Goal: Transaction & Acquisition: Register for event/course

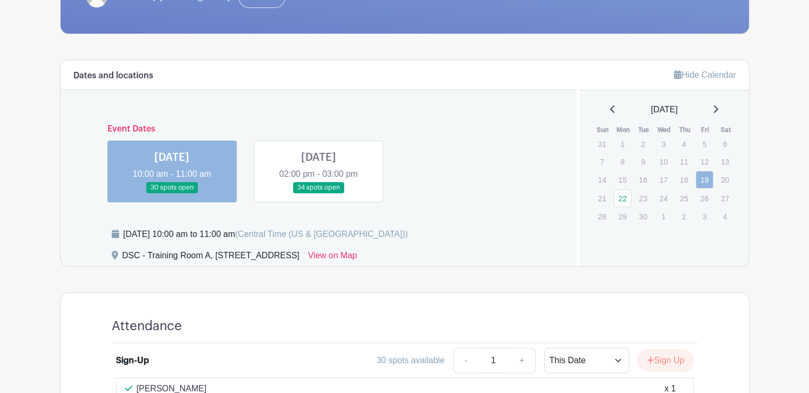
scroll to position [246, 0]
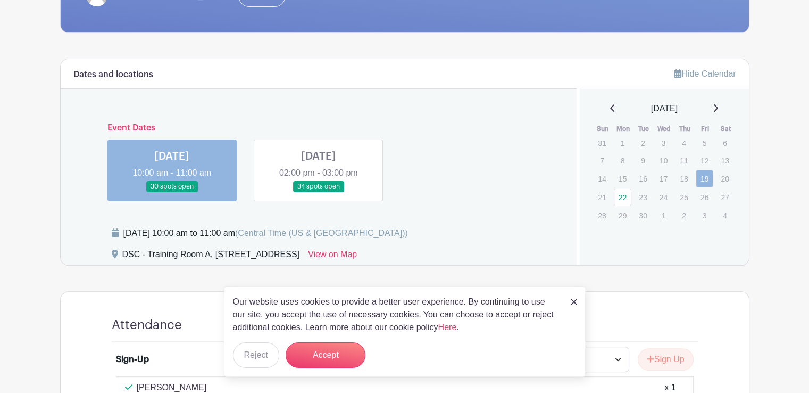
click at [319, 192] on link at bounding box center [319, 192] width 0 height 0
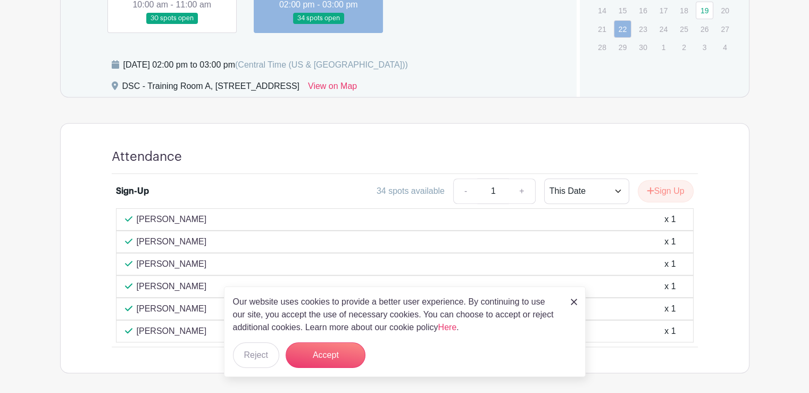
scroll to position [457, 0]
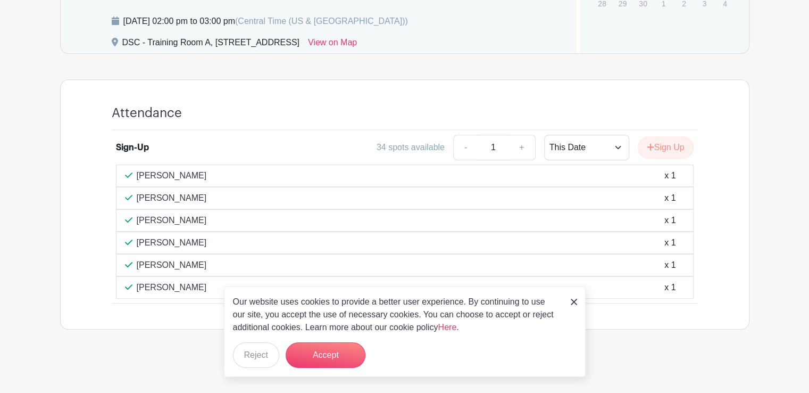
click at [574, 299] on img at bounding box center [574, 301] width 6 height 6
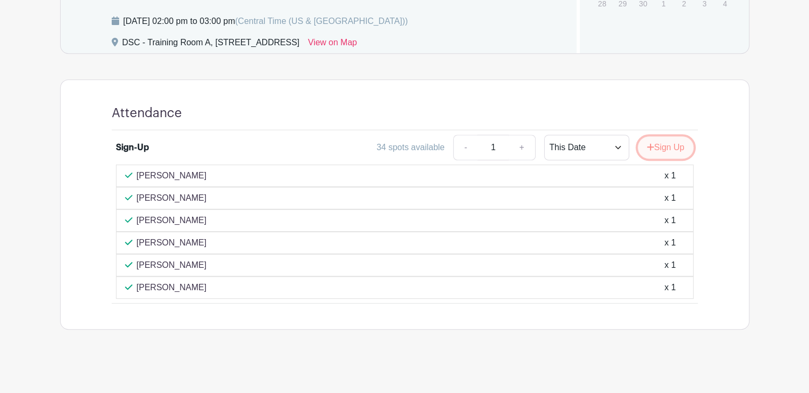
click at [678, 143] on button "Sign Up" at bounding box center [666, 147] width 56 height 22
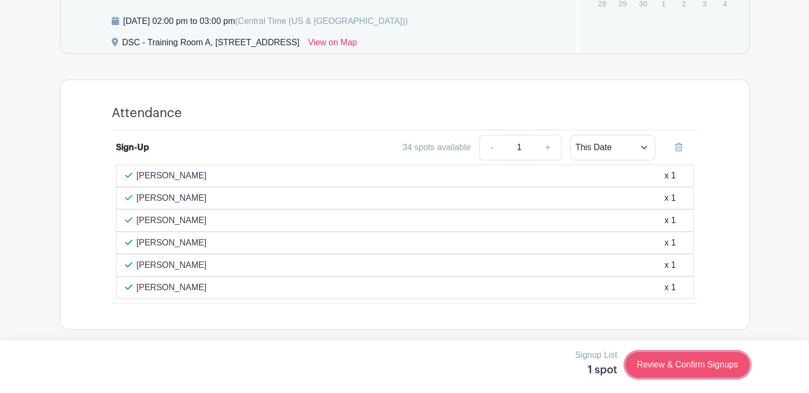
click at [662, 360] on link "Review & Confirm Signups" at bounding box center [686, 365] width 123 height 26
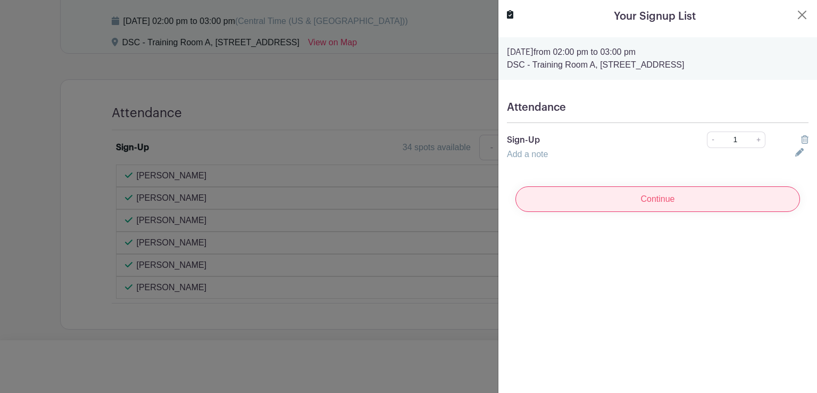
click at [669, 195] on input "Continue" at bounding box center [657, 199] width 285 height 26
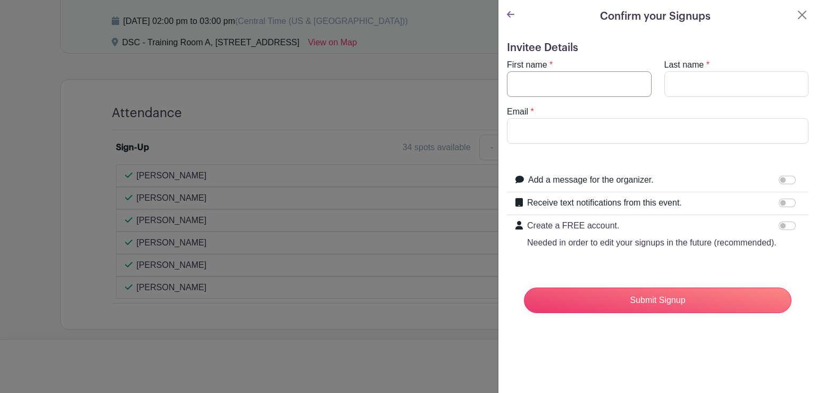
click at [591, 78] on input "First name" at bounding box center [579, 84] width 145 height 26
type input "Katrina"
click at [681, 80] on input "Last name" at bounding box center [736, 84] width 145 height 26
type input "Boatright"
click at [645, 131] on input "Email" at bounding box center [658, 131] width 302 height 26
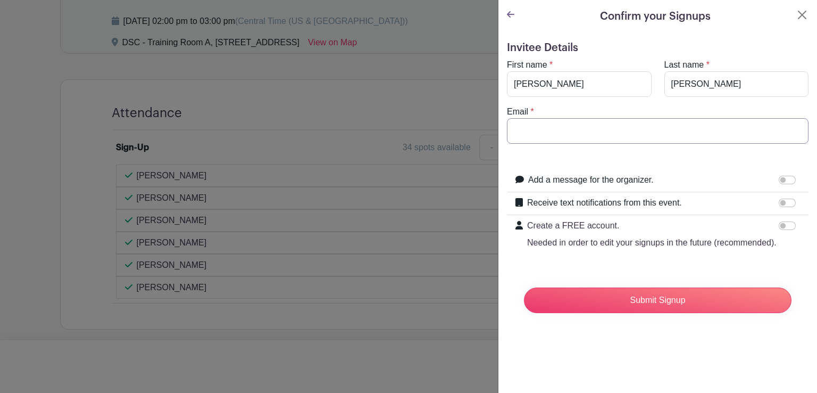
type input "boatrightk@aurora.il.us"
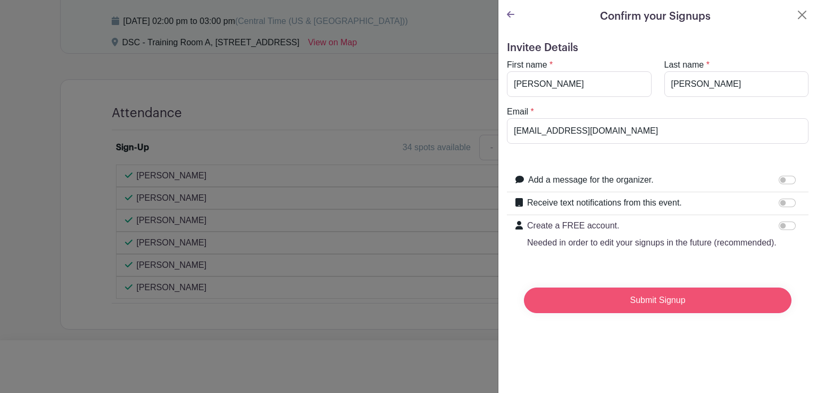
click at [634, 311] on input "Submit Signup" at bounding box center [658, 300] width 268 height 26
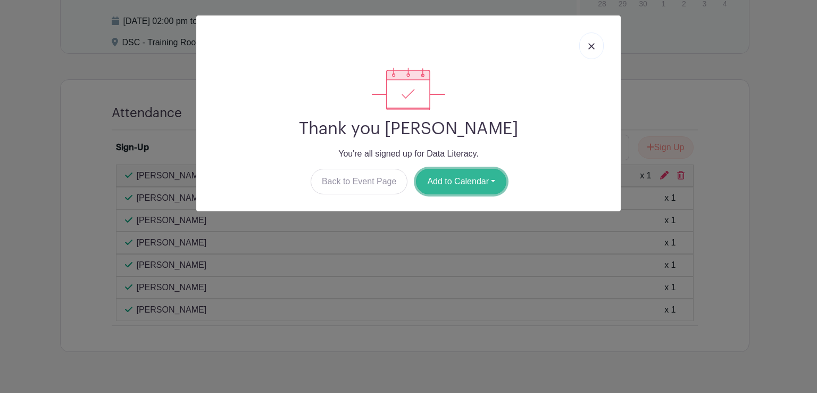
click at [494, 179] on button "Add to Calendar" at bounding box center [461, 182] width 90 height 26
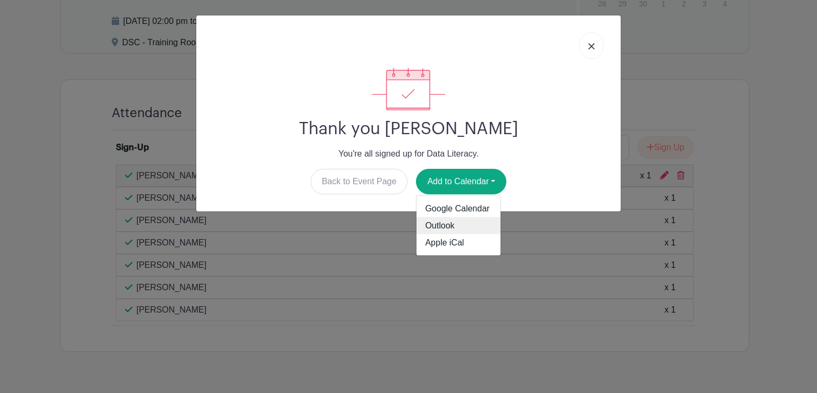
click at [466, 222] on link "Outlook" at bounding box center [458, 225] width 84 height 17
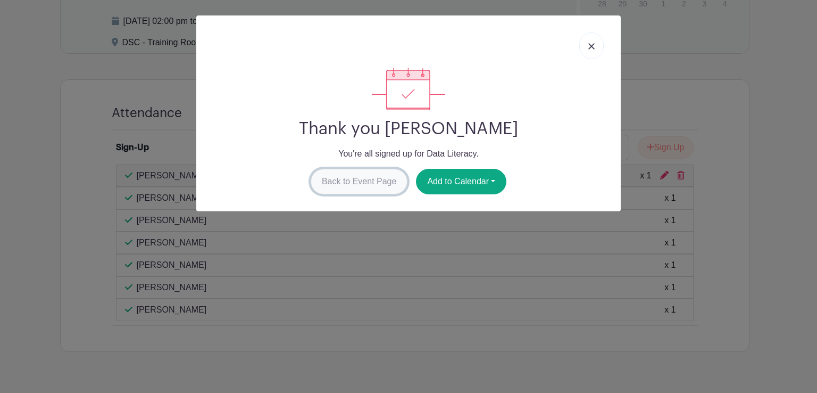
click at [385, 178] on link "Back to Event Page" at bounding box center [359, 182] width 97 height 26
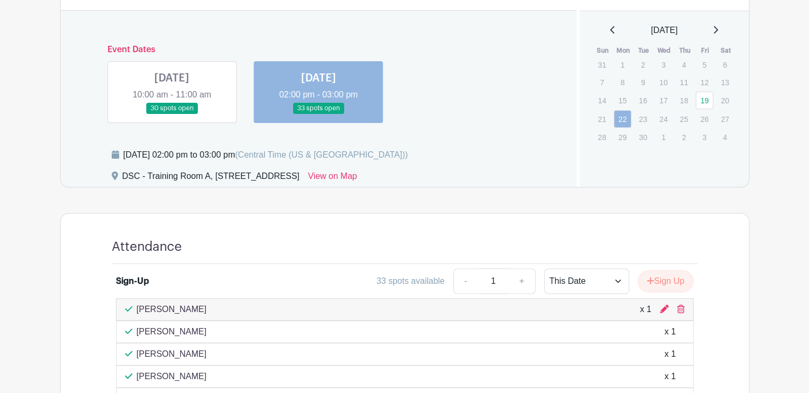
scroll to position [305, 0]
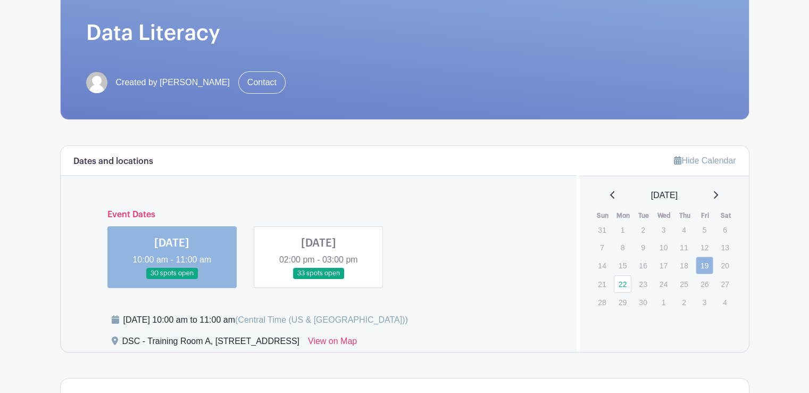
scroll to position [304, 0]
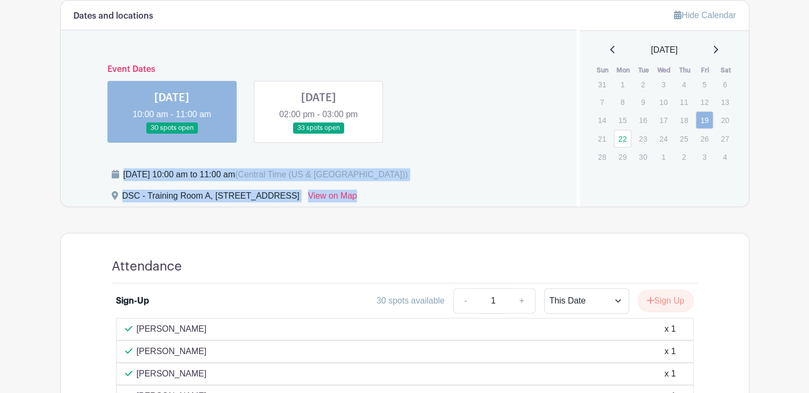
drag, startPoint x: 440, startPoint y: 198, endPoint x: 91, endPoint y: 173, distance: 349.3
click at [91, 173] on div "[DATE] 10:00 am to 11:00 am (Central Time ([GEOGRAPHIC_DATA] & [GEOGRAPHIC_DATA…" at bounding box center [325, 187] width 478 height 38
copy div "[DATE] 10:00 am to 11:00 am (Central Time (US & [GEOGRAPHIC_DATA])) DSC - Train…"
click at [319, 133] on link at bounding box center [319, 133] width 0 height 0
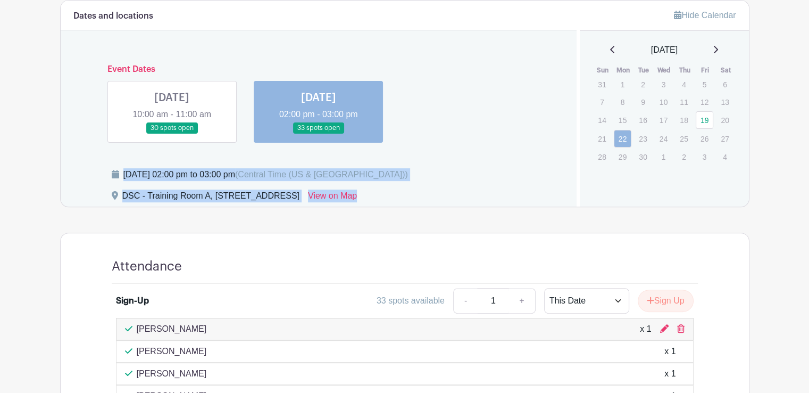
drag, startPoint x: 429, startPoint y: 197, endPoint x: 46, endPoint y: 180, distance: 382.8
click at [46, 180] on main "Log In Sign Up for Free Training & Development Data Literacy Created by [PERSON…" at bounding box center [404, 149] width 809 height 906
copy div "[DATE] 02:00 pm to 03:00 pm (Central Time ([GEOGRAPHIC_DATA] & [GEOGRAPHIC_DATA…"
